Goal: Task Accomplishment & Management: Use online tool/utility

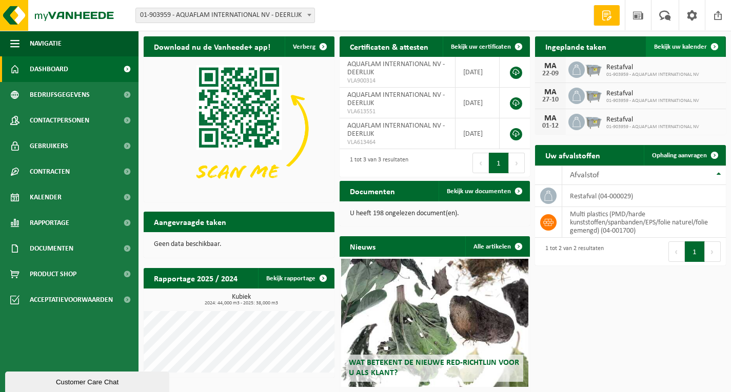
drag, startPoint x: 659, startPoint y: 47, endPoint x: 646, endPoint y: 38, distance: 15.9
click at [659, 47] on span "Bekijk uw kalender" at bounding box center [680, 47] width 53 height 7
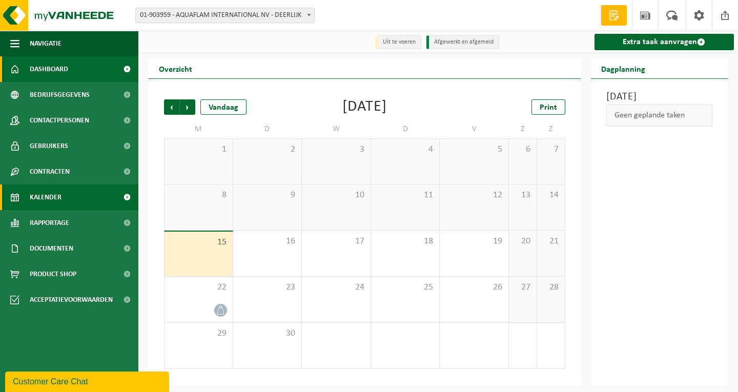
click at [79, 73] on link "Dashboard" at bounding box center [69, 69] width 138 height 26
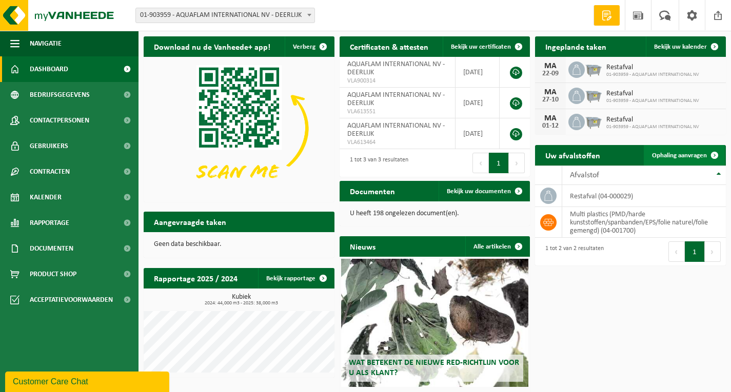
click at [682, 158] on span "Ophaling aanvragen" at bounding box center [679, 155] width 55 height 7
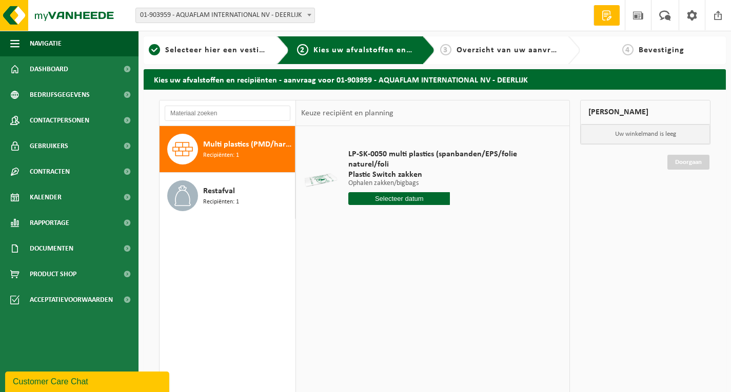
click at [368, 194] on input "text" at bounding box center [399, 198] width 102 height 13
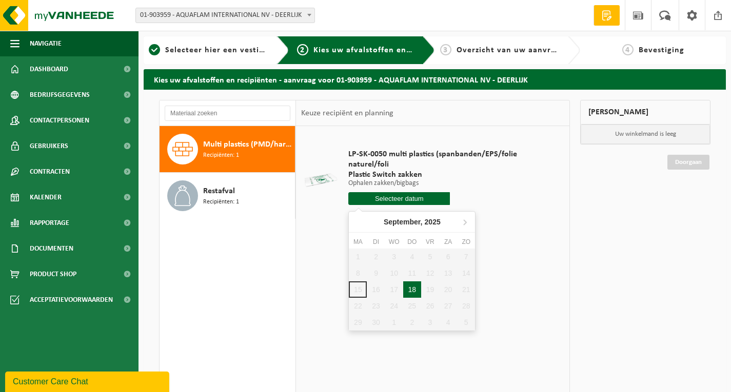
click at [415, 289] on div "18" at bounding box center [412, 290] width 18 height 16
type input "Van [DATE]"
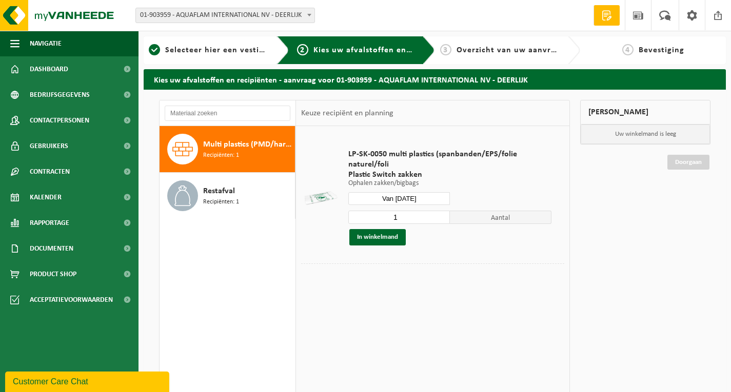
click at [424, 216] on input "1" at bounding box center [399, 217] width 102 height 13
type input "10"
click at [380, 235] on button "In winkelmand" at bounding box center [377, 237] width 56 height 16
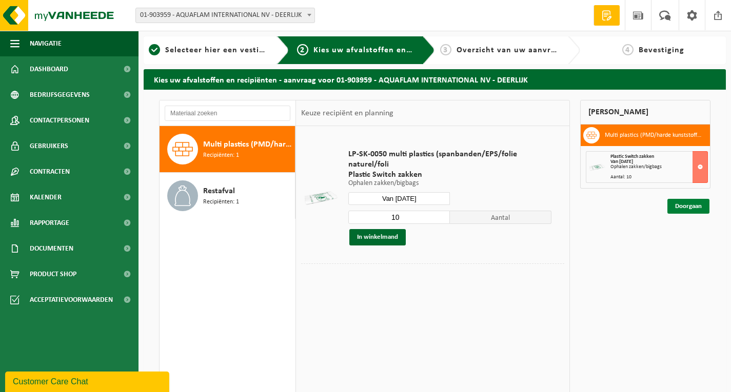
click at [684, 200] on link "Doorgaan" at bounding box center [688, 206] width 42 height 15
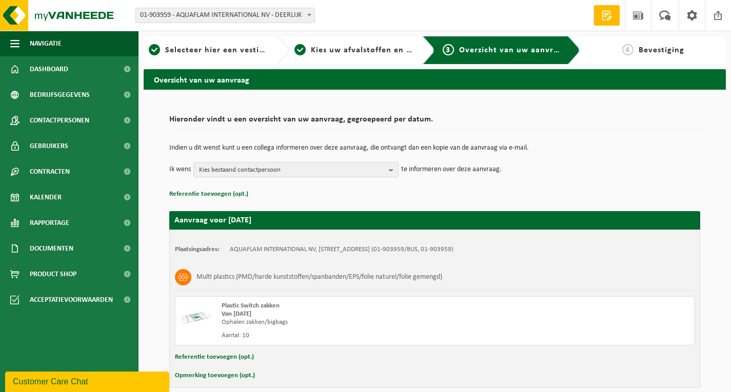
scroll to position [48, 0]
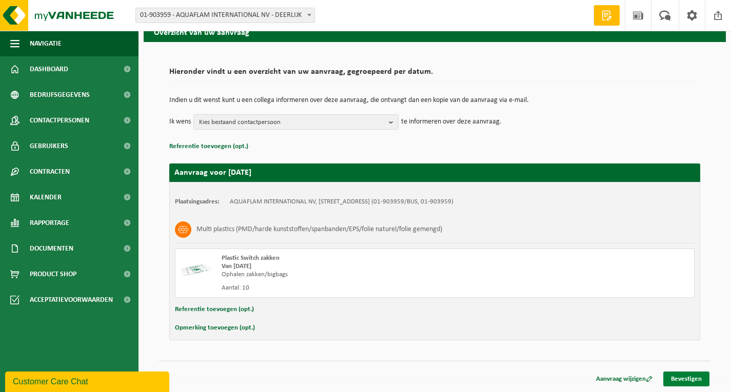
click at [692, 376] on link "Bevestigen" at bounding box center [686, 379] width 46 height 15
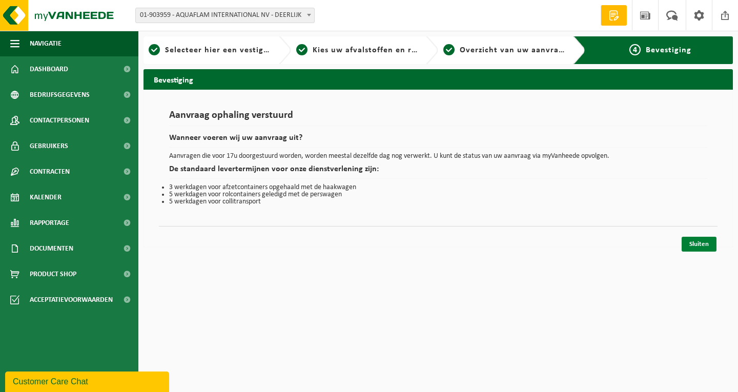
click at [695, 238] on link "Sluiten" at bounding box center [699, 244] width 35 height 15
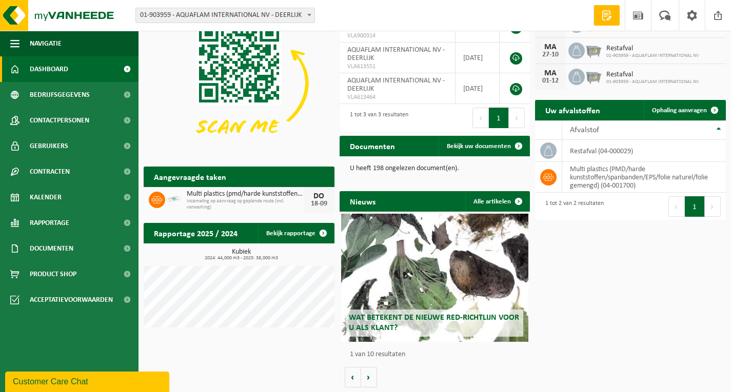
scroll to position [46, 0]
